Goal: Information Seeking & Learning: Learn about a topic

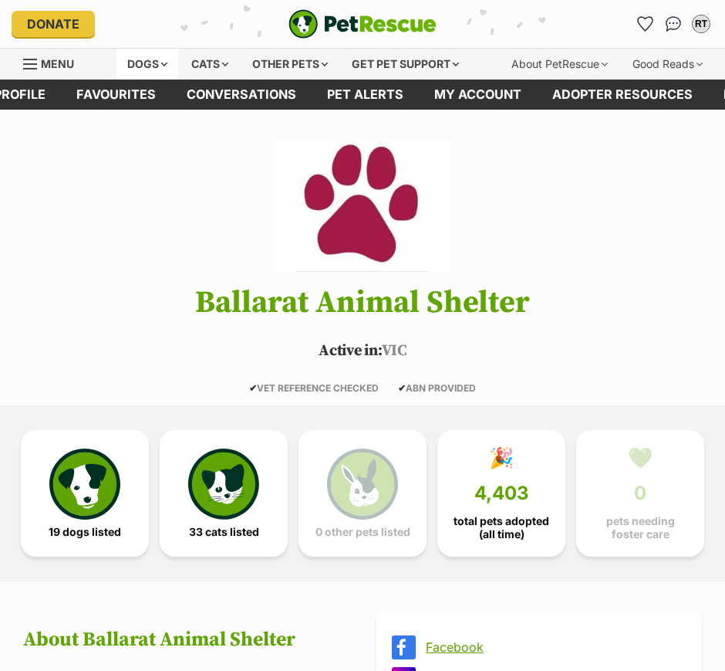
click at [143, 64] on div "Dogs" at bounding box center [148, 64] width 62 height 31
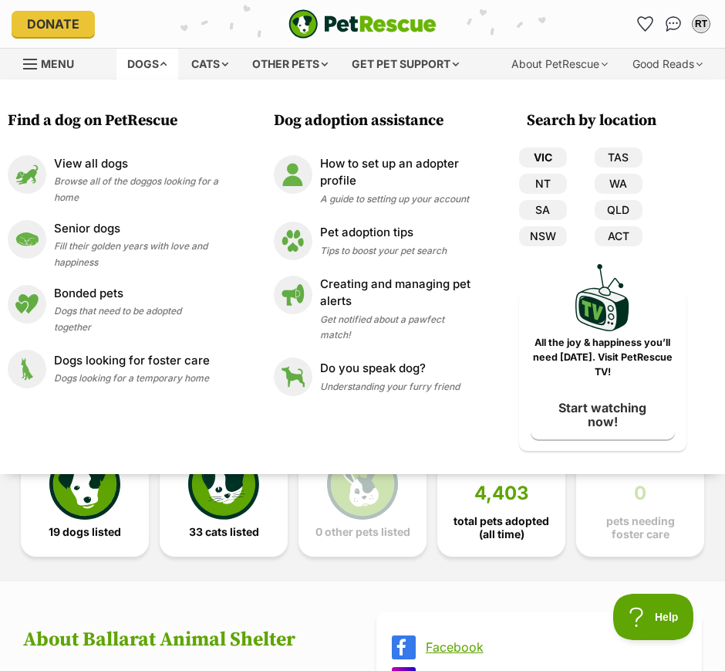
click at [541, 154] on link "VIC" at bounding box center [543, 157] width 48 height 20
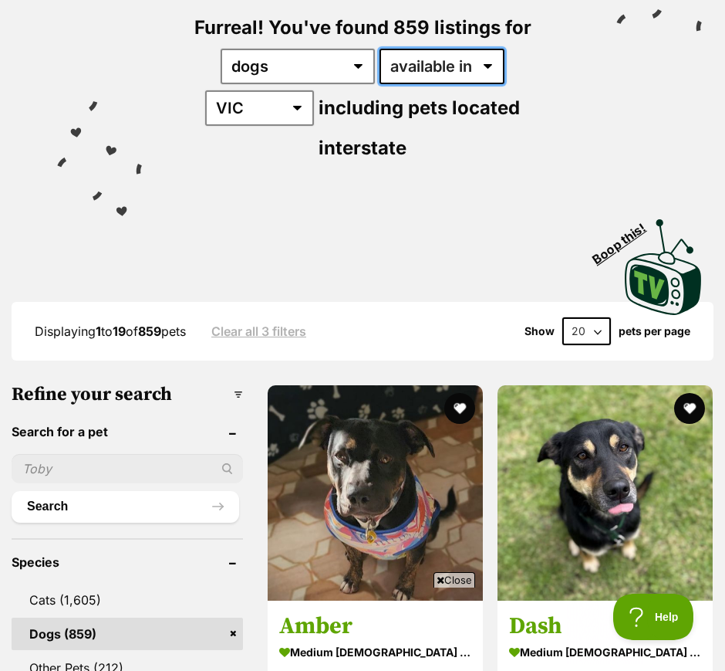
click at [452, 54] on select "available in located in" at bounding box center [442, 67] width 125 height 36
select select "disabled"
click at [380, 49] on select "available in located in" at bounding box center [442, 67] width 125 height 36
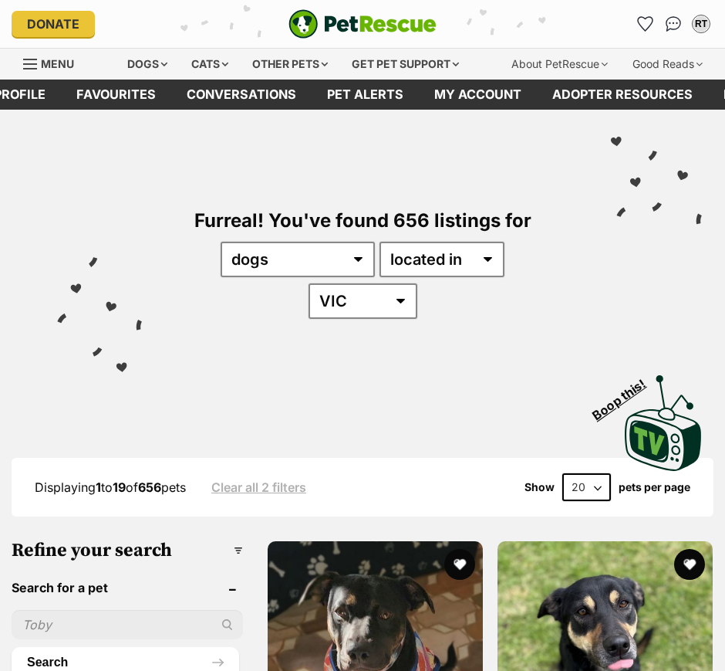
drag, startPoint x: 584, startPoint y: 476, endPoint x: 590, endPoint y: 498, distance: 22.3
click at [584, 477] on select "20 40 60" at bounding box center [587, 487] width 49 height 28
select select "60"
click at [563, 473] on select "20 40 60" at bounding box center [587, 487] width 49 height 28
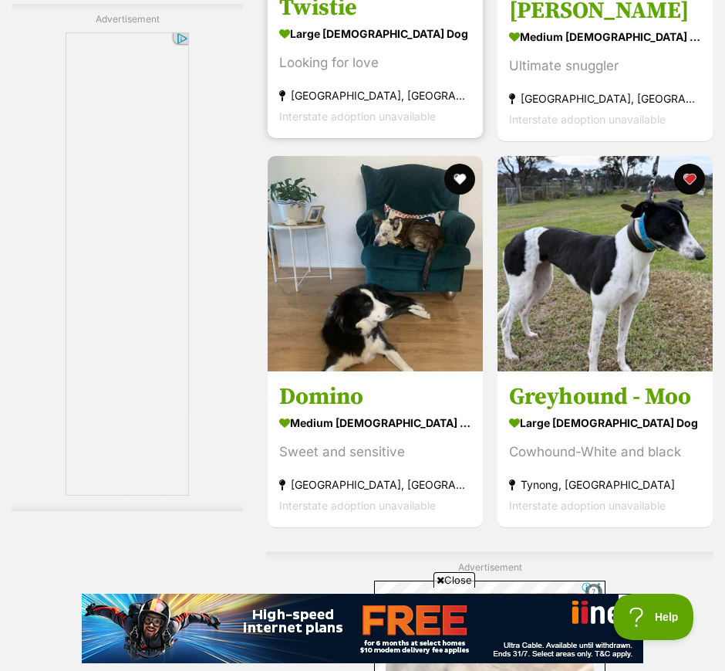
scroll to position [4824, 0]
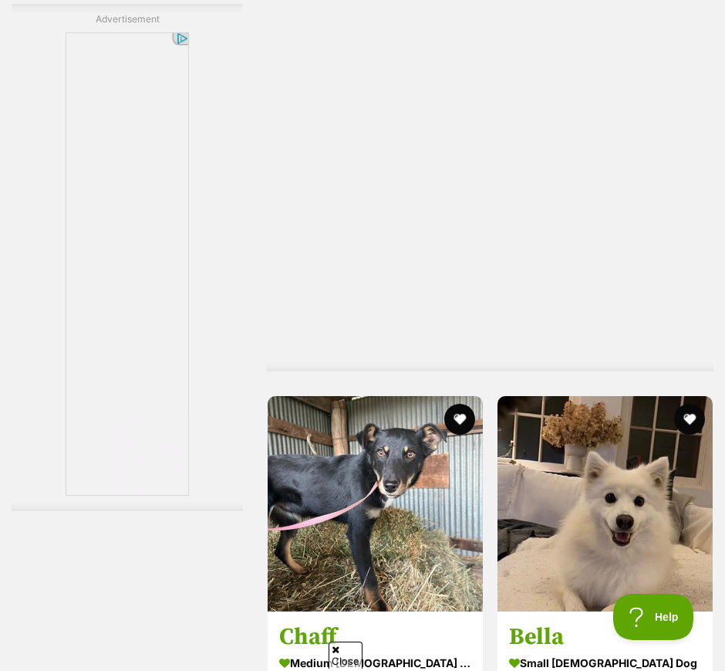
scroll to position [14761, 0]
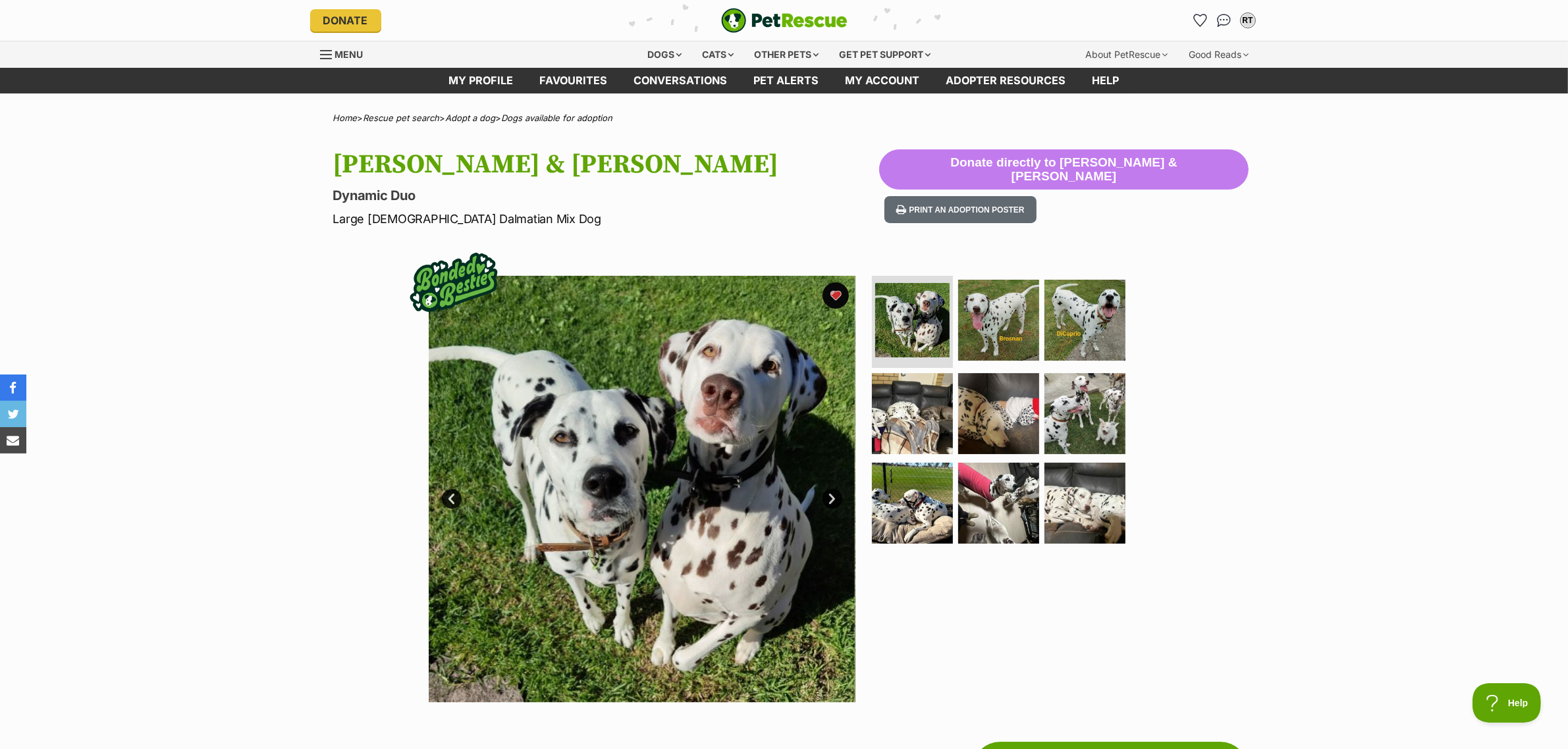
click at [780, 496] on link "Next" at bounding box center [832, 498] width 20 height 20
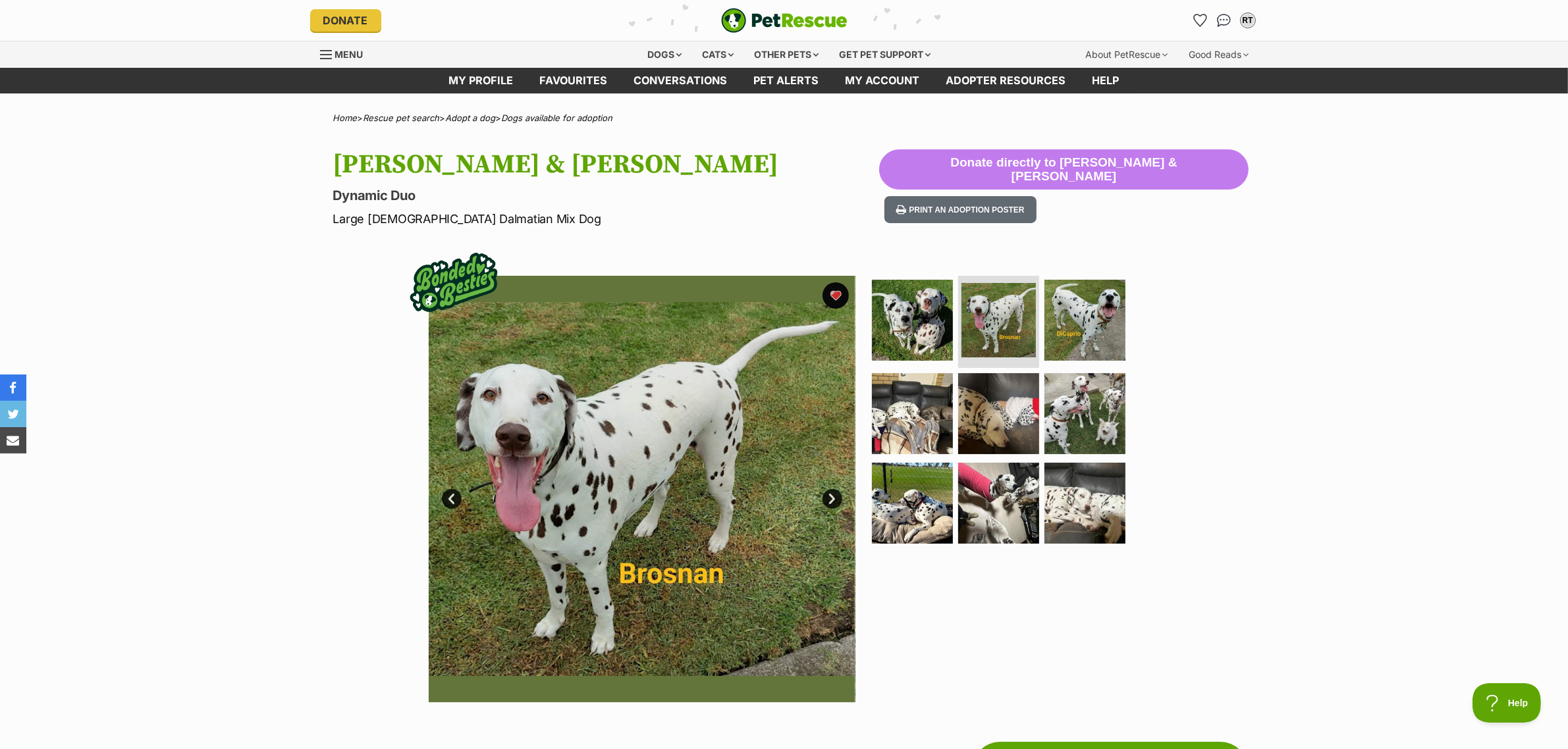
click at [780, 496] on link "Next" at bounding box center [832, 498] width 20 height 20
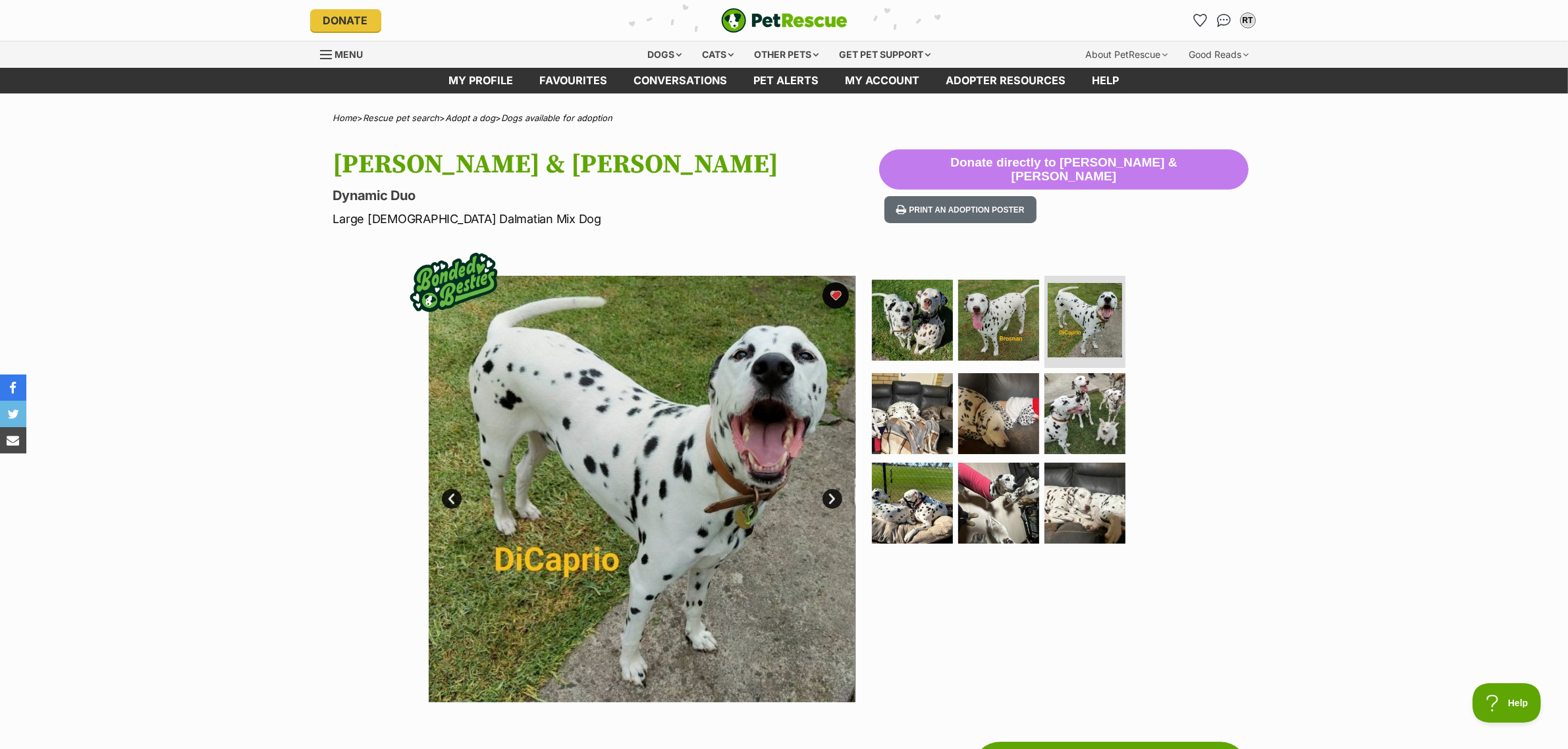
click at [780, 496] on link "Next" at bounding box center [832, 498] width 20 height 20
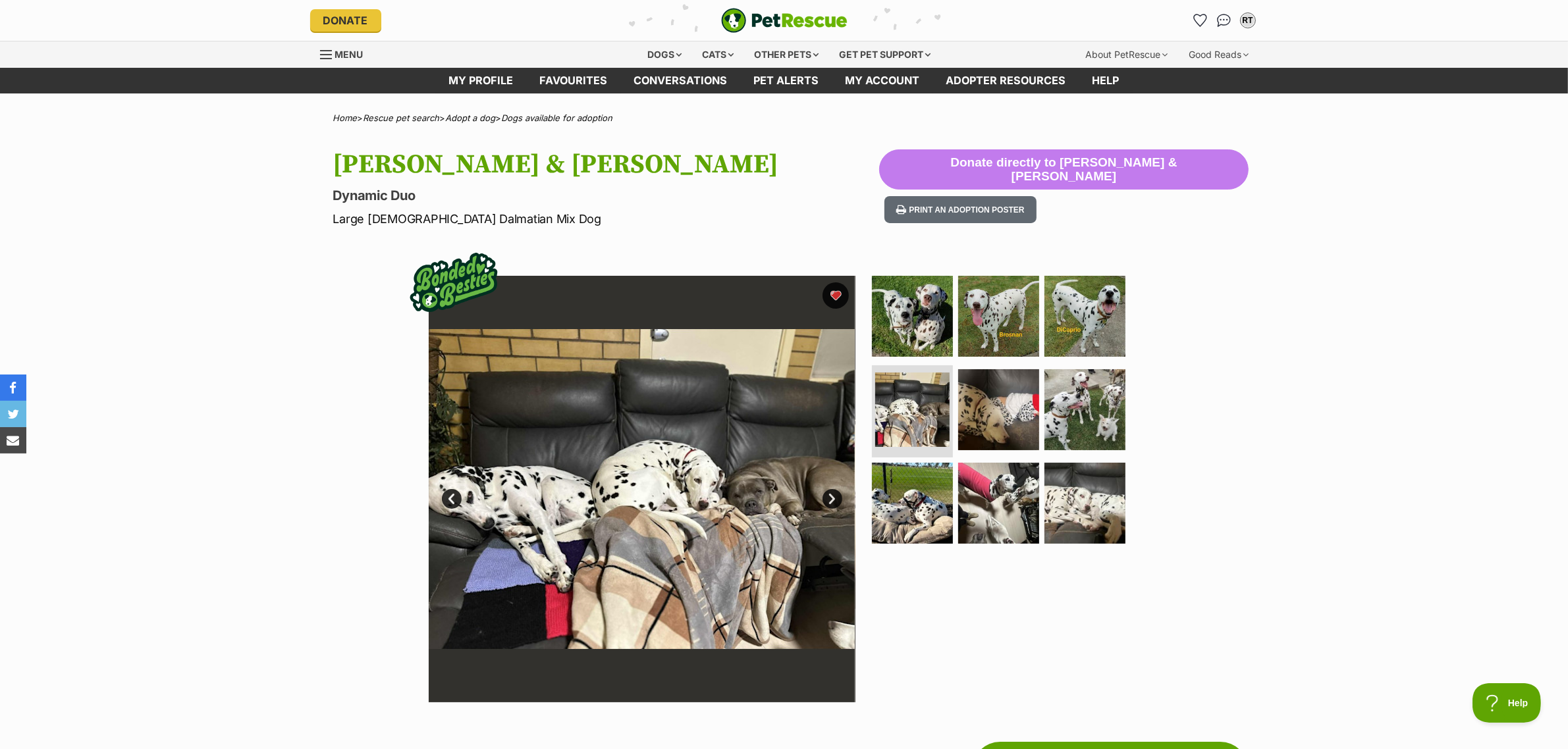
click at [780, 496] on link "Next" at bounding box center [832, 498] width 20 height 20
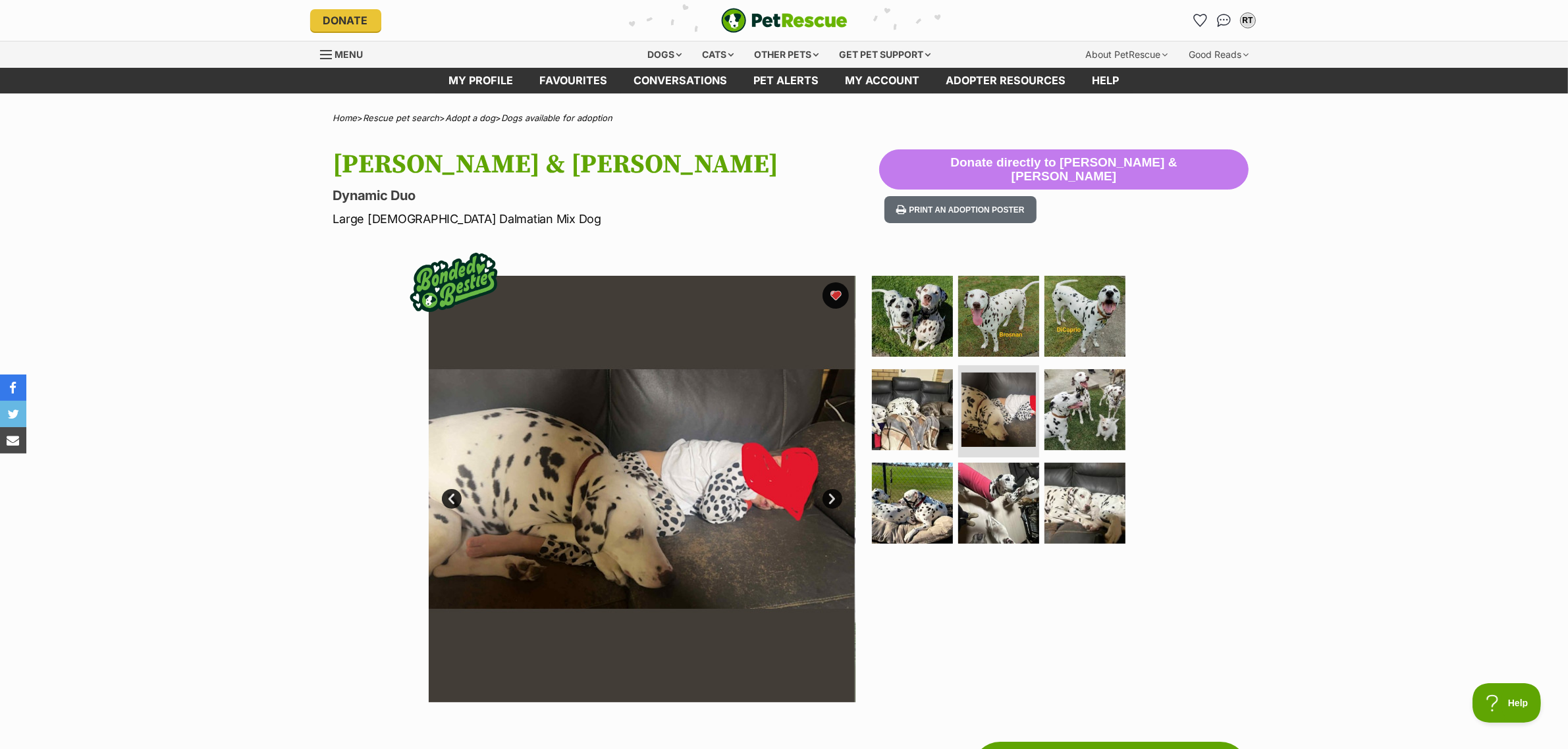
click at [780, 496] on link "Next" at bounding box center [832, 498] width 20 height 20
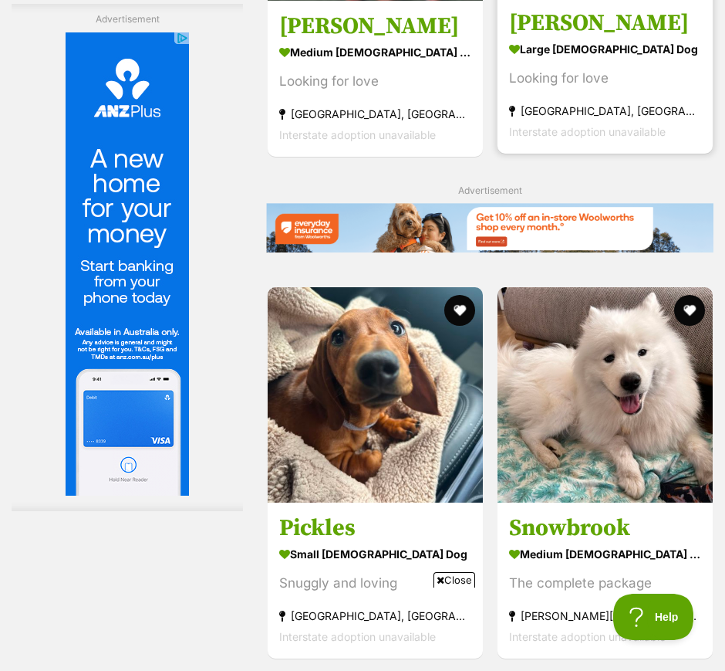
scroll to position [2894, 0]
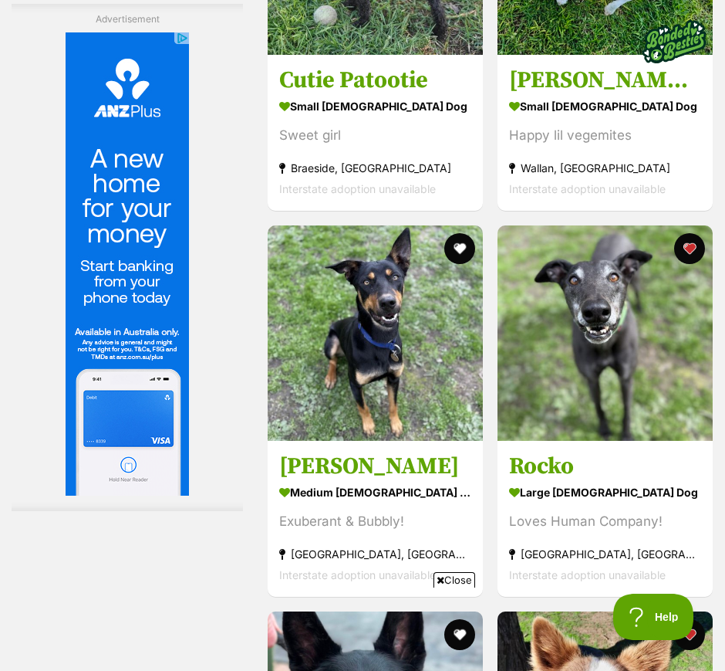
scroll to position [13507, 0]
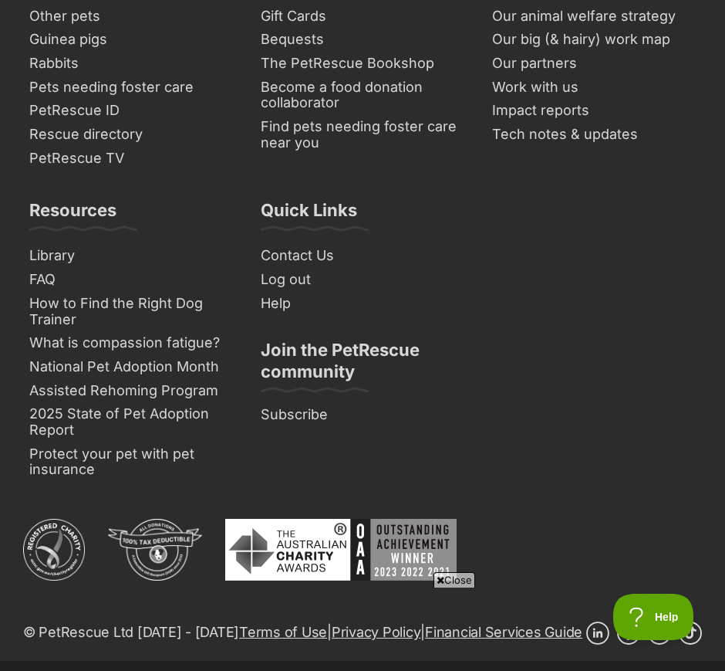
scroll to position [17269, 0]
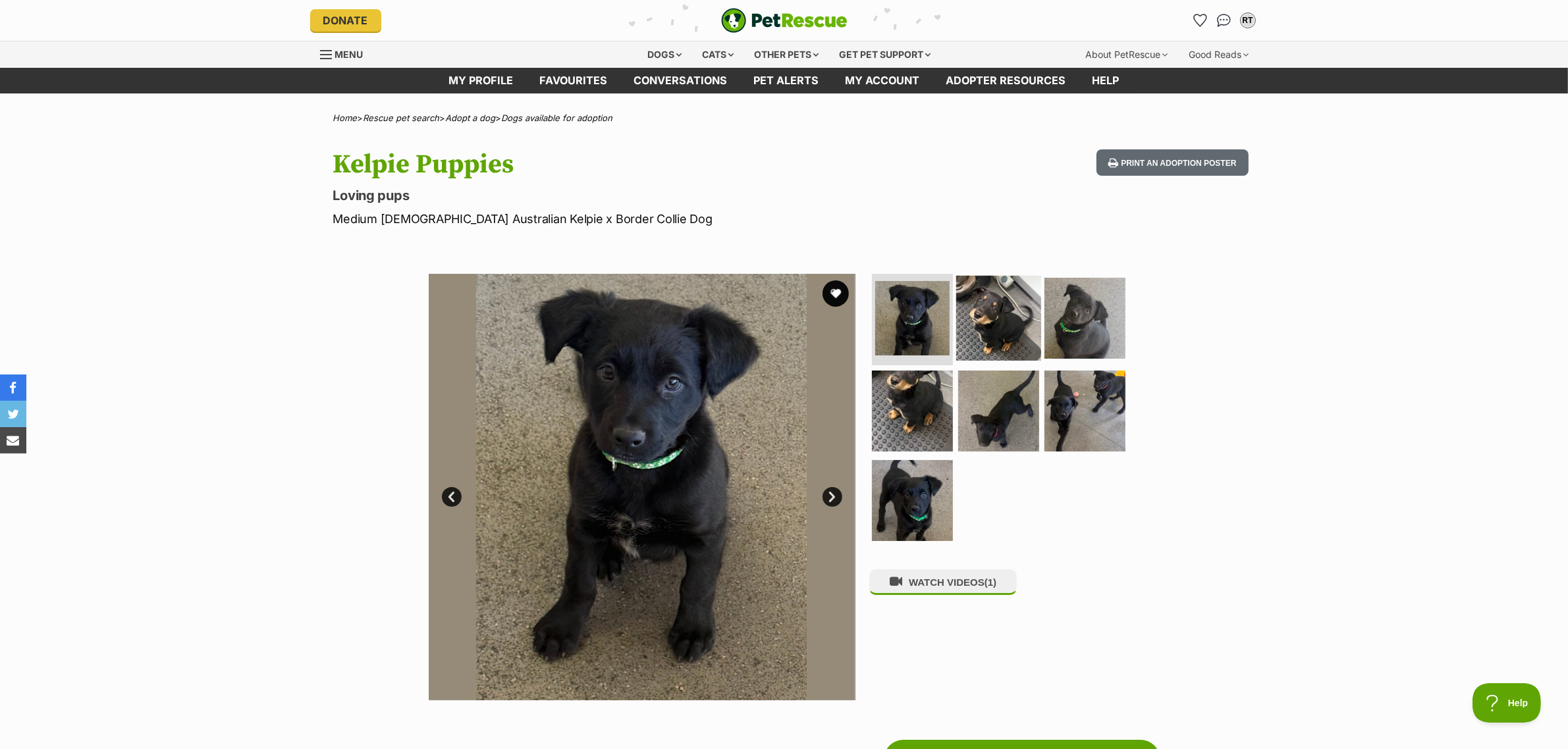
drag, startPoint x: 999, startPoint y: 323, endPoint x: 1032, endPoint y: 327, distance: 33.2
click at [999, 323] on img at bounding box center [999, 318] width 85 height 85
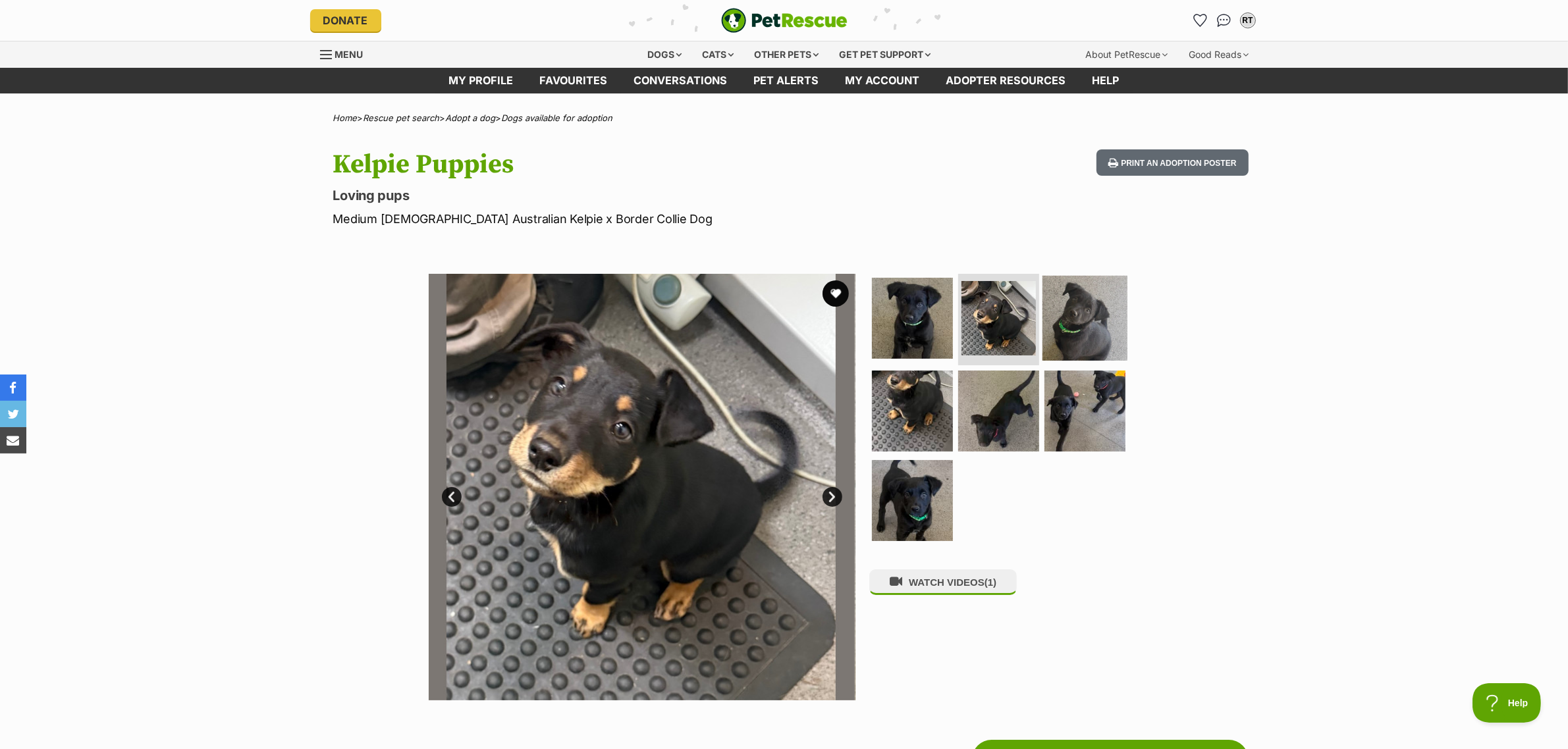
click at [1109, 319] on img at bounding box center [1085, 318] width 85 height 85
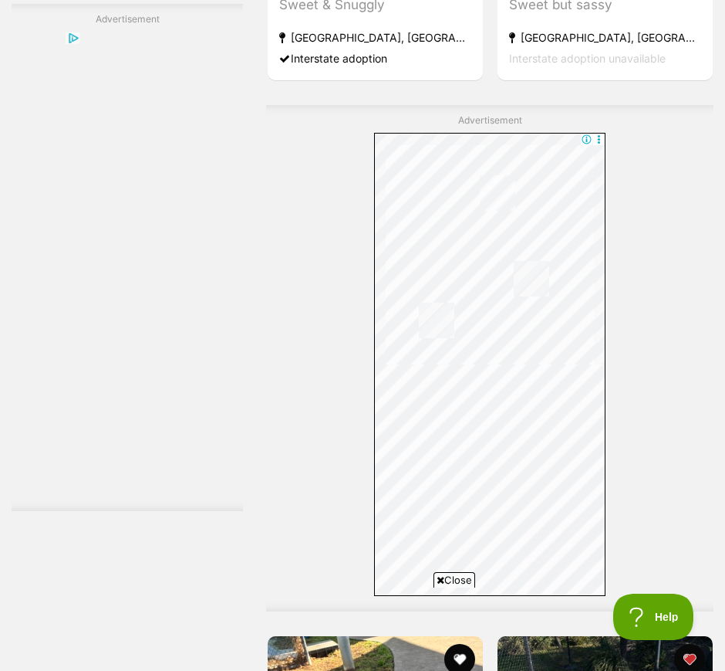
scroll to position [5885, 0]
